Goal: Task Accomplishment & Management: Manage account settings

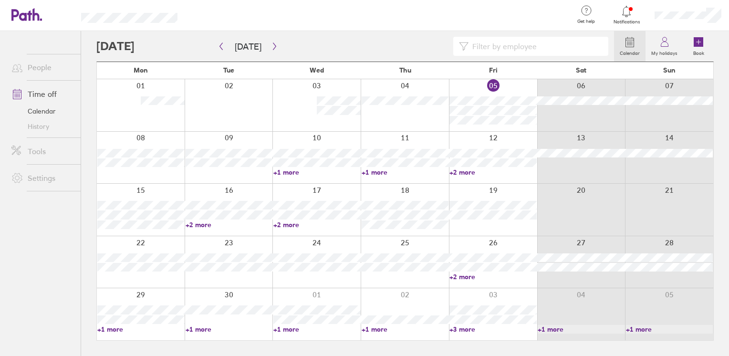
click at [205, 226] on link "+2 more" at bounding box center [229, 224] width 87 height 9
click at [271, 46] on icon "button" at bounding box center [274, 46] width 7 height 8
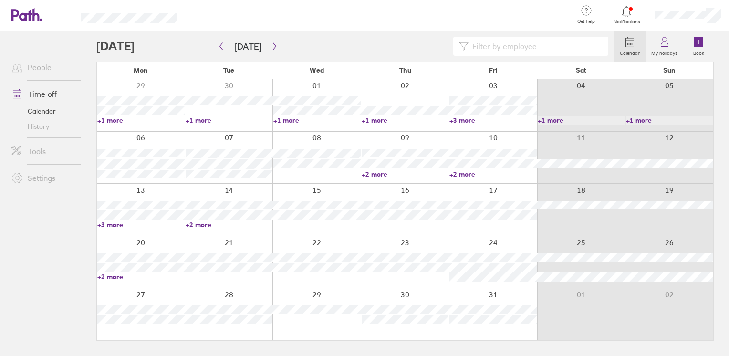
click at [461, 119] on link "+3 more" at bounding box center [493, 120] width 87 height 9
click at [113, 278] on link "+2 more" at bounding box center [140, 277] width 87 height 9
click at [112, 279] on link "+2 more" at bounding box center [140, 277] width 87 height 9
click at [39, 224] on ul "People Time off Calendar History Tools Settings" at bounding box center [40, 178] width 81 height 294
click at [114, 278] on link "+2 more" at bounding box center [140, 277] width 87 height 9
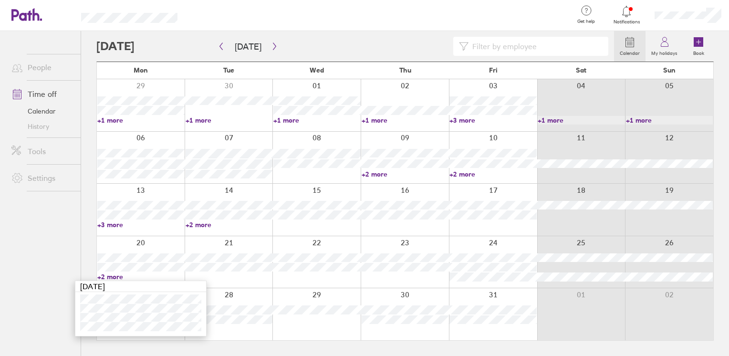
click at [105, 225] on link "+3 more" at bounding box center [140, 224] width 87 height 9
click at [114, 225] on link "+3 more" at bounding box center [140, 224] width 87 height 9
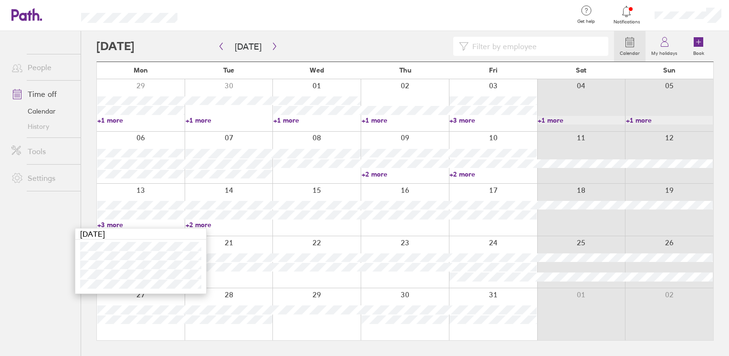
click at [54, 264] on ul "People Time off Calendar History Tools Settings" at bounding box center [40, 178] width 81 height 294
click at [468, 175] on link "+2 more" at bounding box center [493, 174] width 87 height 9
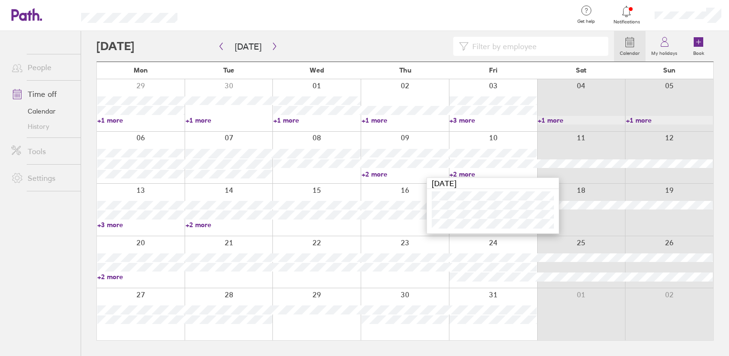
click at [0, 247] on html "Get help FAQs Contact us Notifications My profile Sign out People Time off Cale…" at bounding box center [364, 178] width 729 height 356
click at [271, 47] on icon "button" at bounding box center [274, 46] width 7 height 8
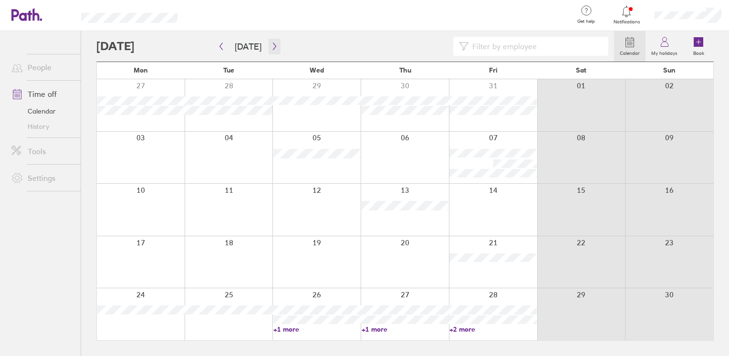
click at [273, 45] on icon "button" at bounding box center [274, 46] width 3 height 7
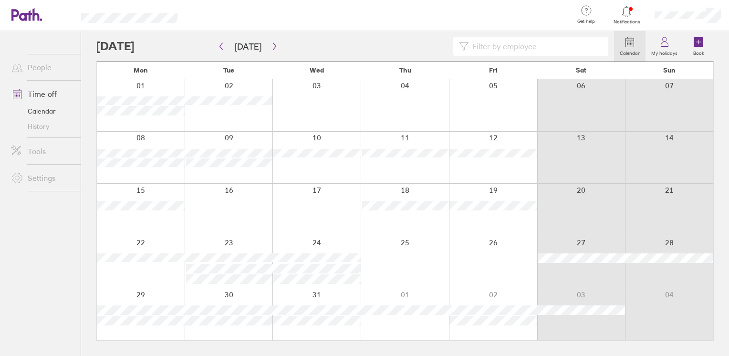
click at [487, 171] on div at bounding box center [493, 158] width 88 height 52
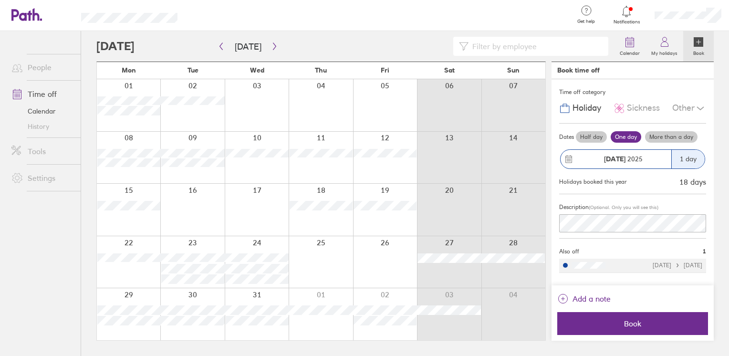
click at [593, 136] on label "Half day" at bounding box center [591, 136] width 31 height 11
click at [0, 0] on input "Half day" at bounding box center [0, 0] width 0 height 0
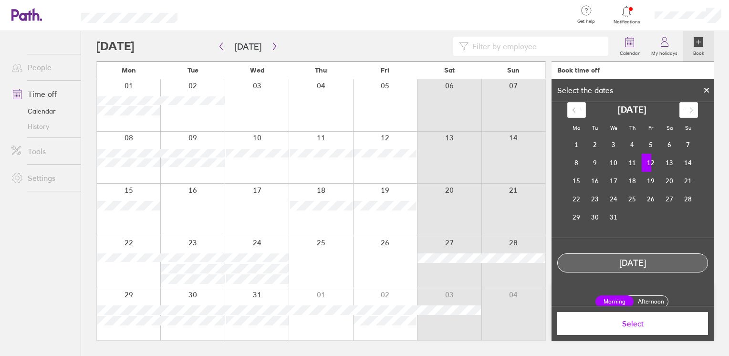
scroll to position [17, 0]
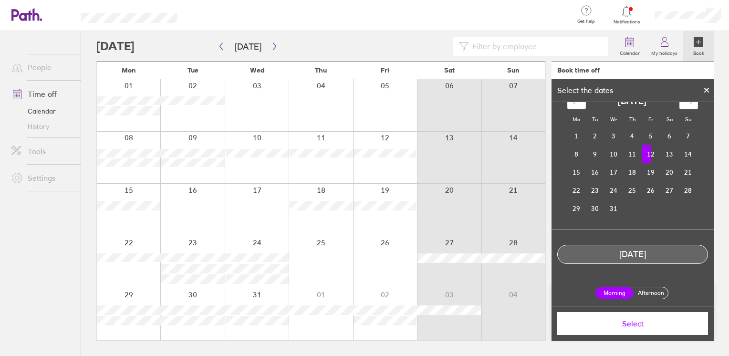
click at [626, 328] on button "Select" at bounding box center [632, 323] width 151 height 23
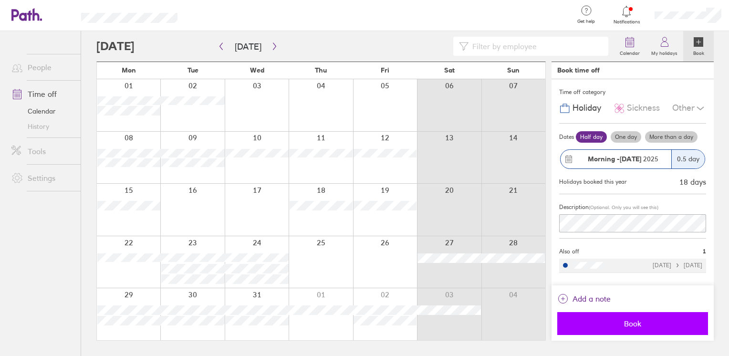
click at [644, 320] on span "Book" at bounding box center [632, 323] width 137 height 9
